Goal: Task Accomplishment & Management: Manage account settings

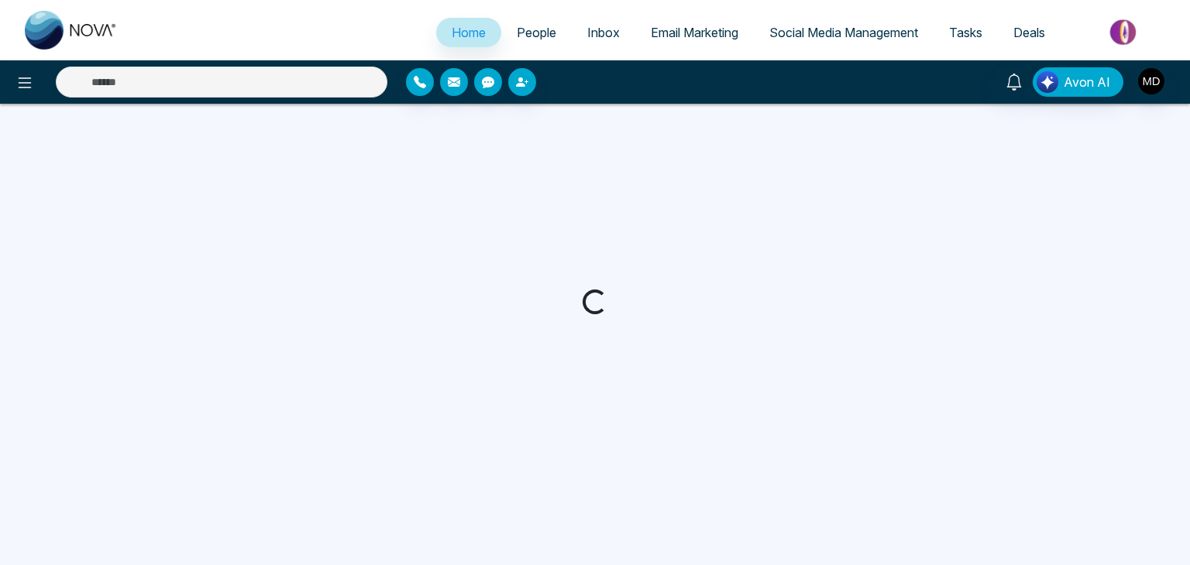
select select "*"
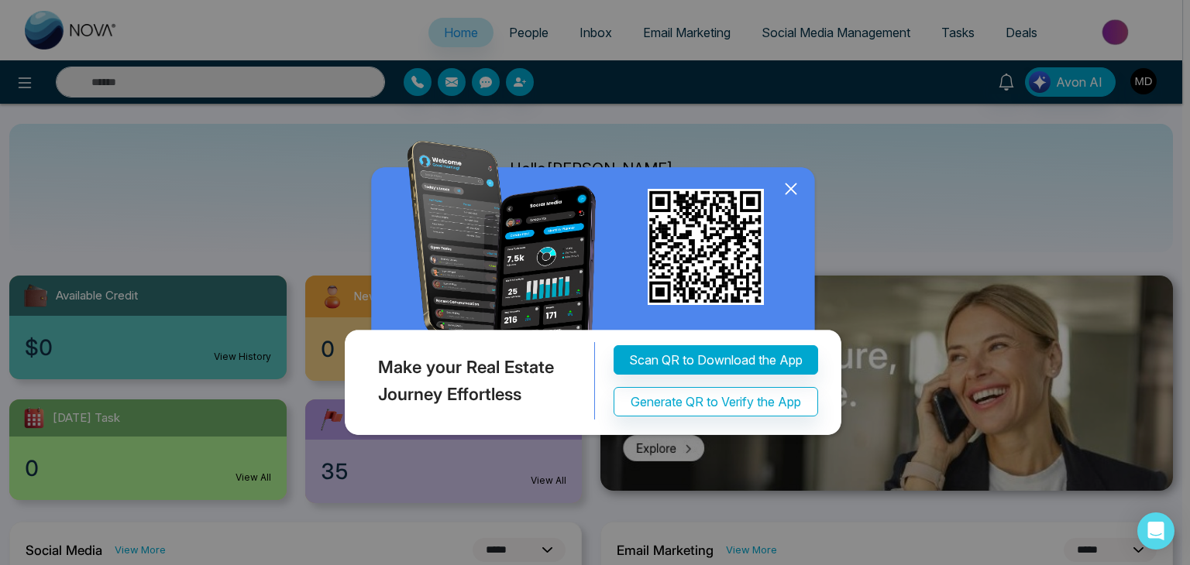
click at [792, 193] on icon at bounding box center [790, 188] width 23 height 23
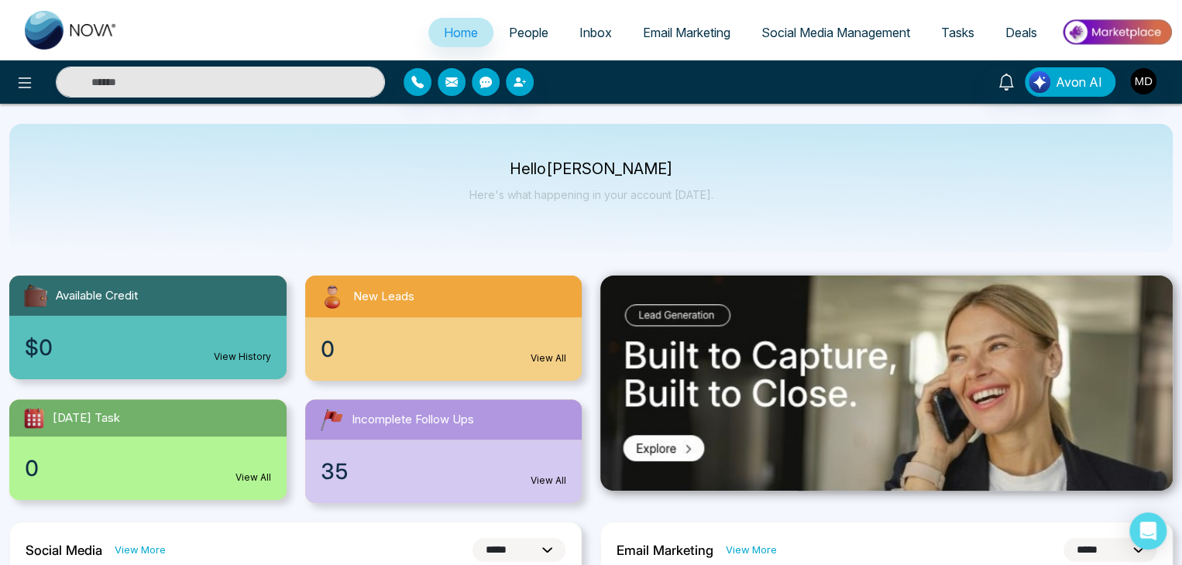
click at [517, 26] on span "People" at bounding box center [528, 32] width 39 height 15
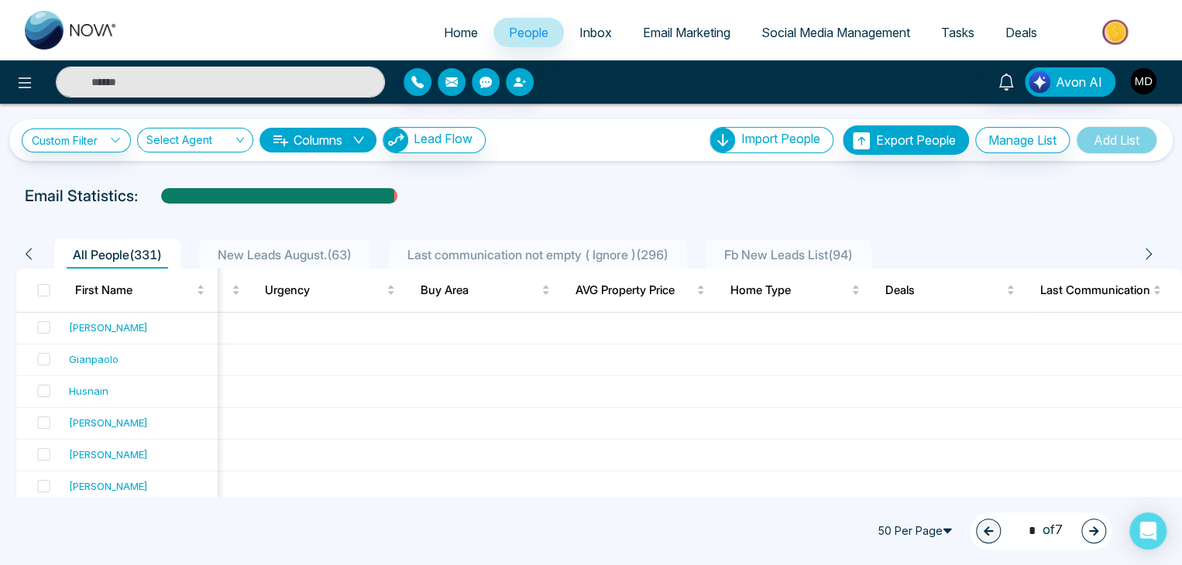
click at [1147, 89] on img "button" at bounding box center [1143, 81] width 26 height 26
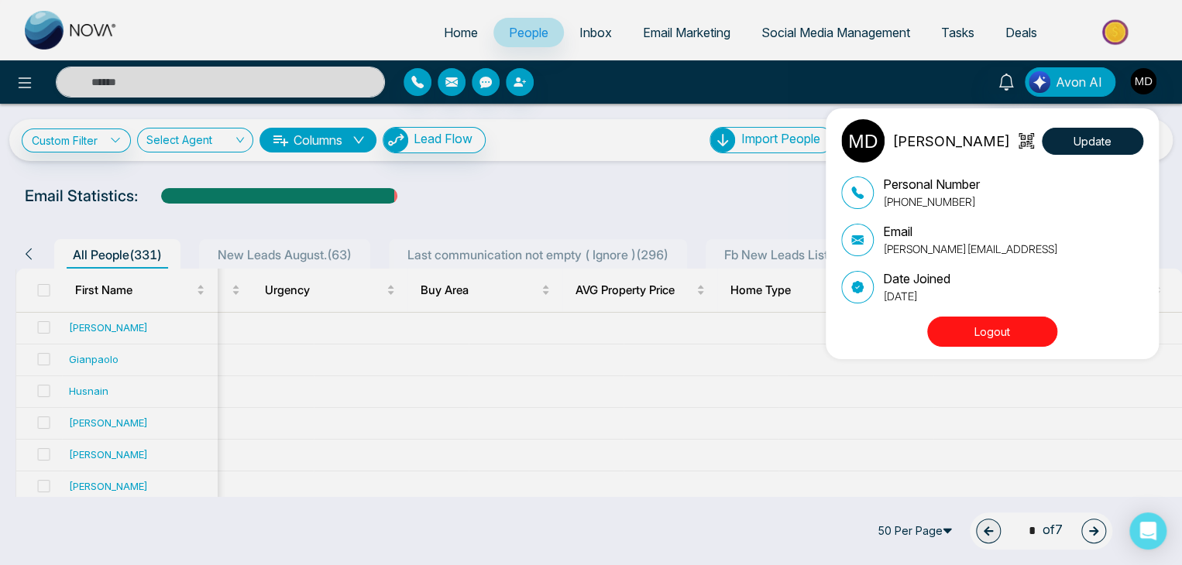
click at [985, 338] on button "Logout" at bounding box center [992, 332] width 130 height 30
